Goal: Complete application form

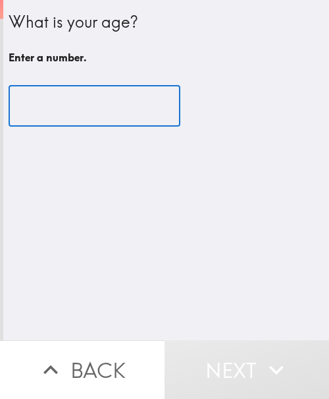
click at [78, 117] on input "number" at bounding box center [95, 106] width 172 height 41
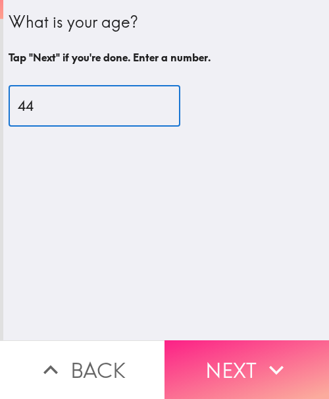
type input "44"
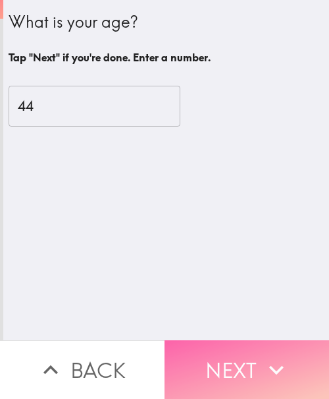
click at [239, 354] on button "Next" at bounding box center [247, 369] width 165 height 59
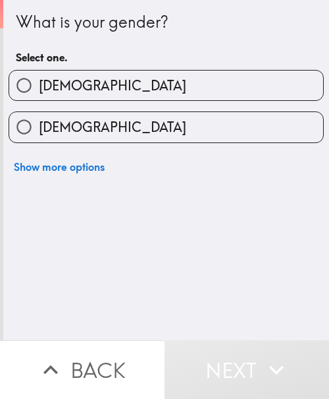
click at [182, 107] on div "[DEMOGRAPHIC_DATA]" at bounding box center [161, 122] width 326 height 42
click at [178, 95] on label "[DEMOGRAPHIC_DATA]" at bounding box center [166, 86] width 314 height 30
click at [39, 95] on input "[DEMOGRAPHIC_DATA]" at bounding box center [24, 86] width 30 height 30
radio input "true"
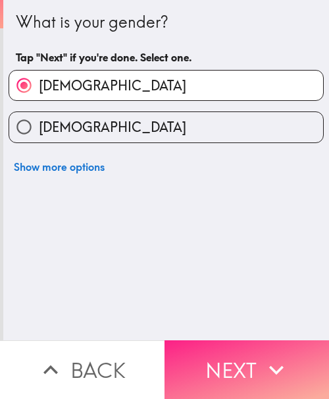
click at [252, 365] on button "Next" at bounding box center [247, 369] width 165 height 59
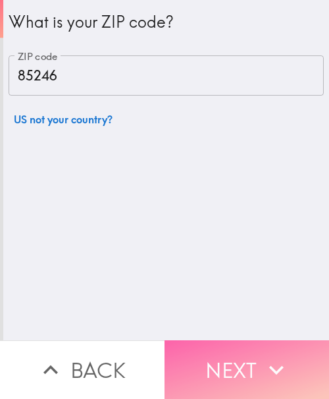
click at [270, 365] on icon "button" at bounding box center [277, 369] width 14 height 9
